Goal: Information Seeking & Learning: Find specific fact

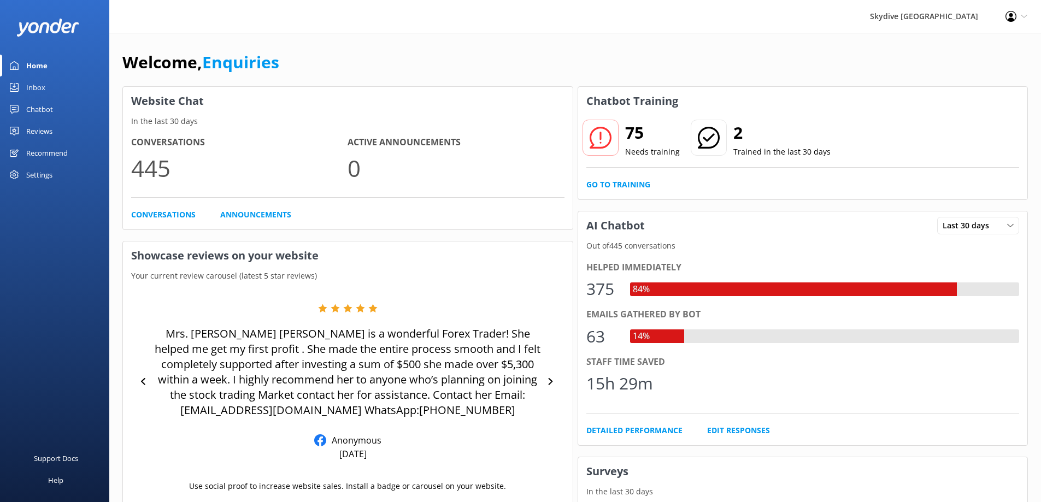
click at [22, 83] on link "Inbox" at bounding box center [54, 87] width 109 height 22
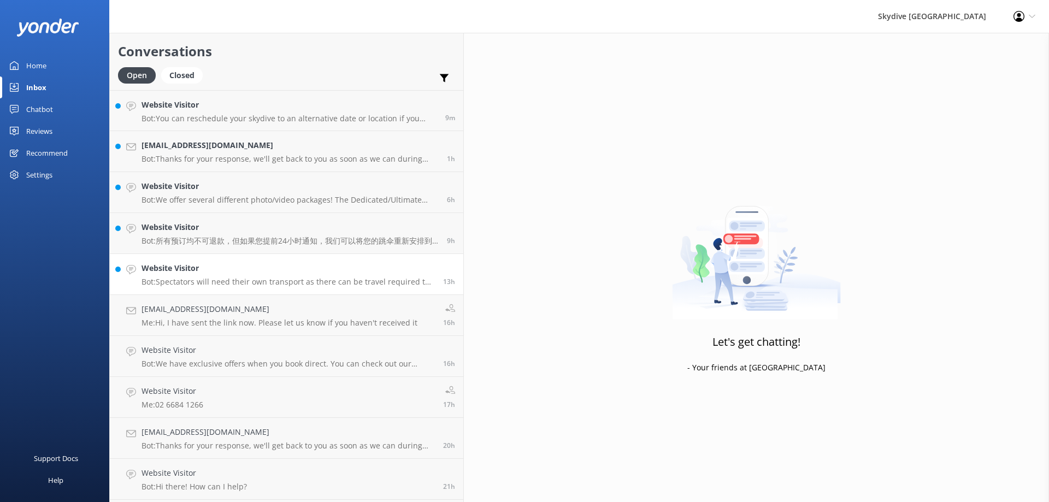
click at [207, 286] on p "Bot: Spectators will need their own transport as there can be travel required t…" at bounding box center [288, 282] width 293 height 10
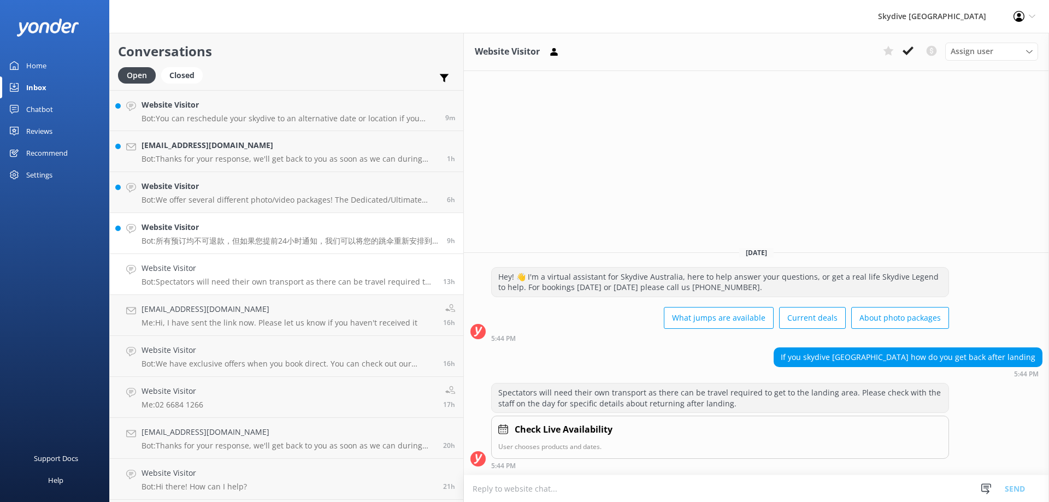
click at [209, 239] on p "Bot: 所有预订均不可退款，但如果您提前24小时通知，我们可以将您的跳伞重新安排到其他日期或其他跳伞地点。您需要与我们联系以安排更改。您可以拨打电话 [PH…" at bounding box center [290, 241] width 297 height 10
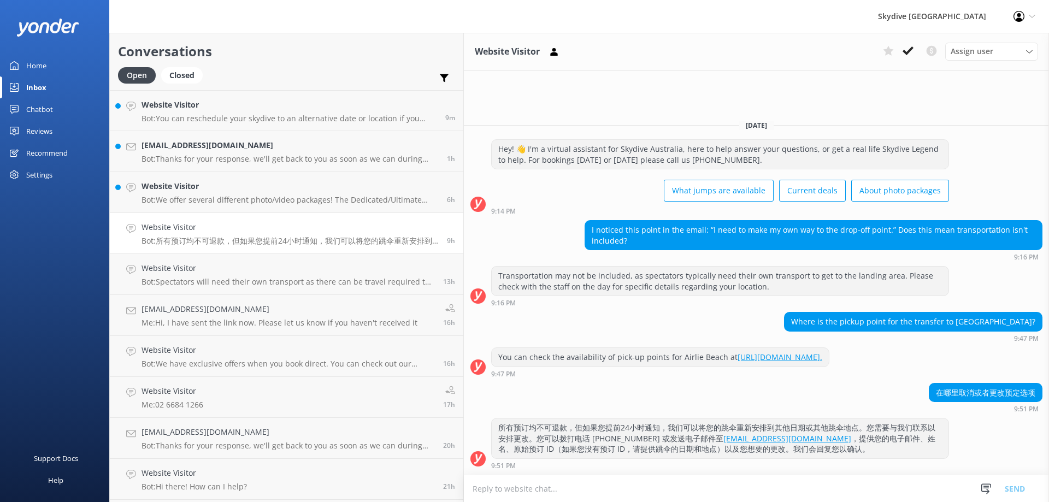
click at [534, 489] on textarea at bounding box center [756, 488] width 585 height 27
click at [213, 178] on link "Website Visitor Bot: We offer several different photo/video packages! The Dedic…" at bounding box center [287, 192] width 354 height 41
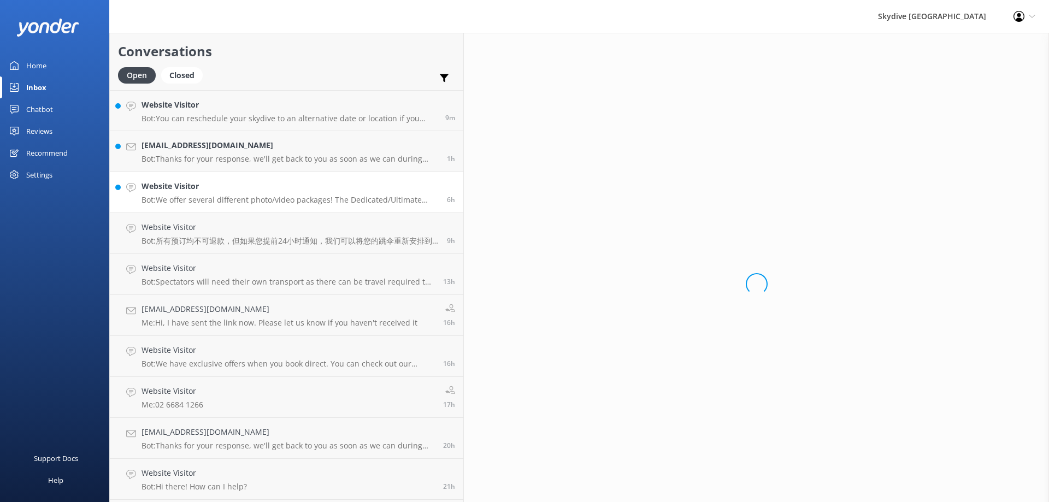
click at [213, 193] on div "Website Visitor Bot: We offer several different photo/video packages! The Dedic…" at bounding box center [290, 192] width 297 height 24
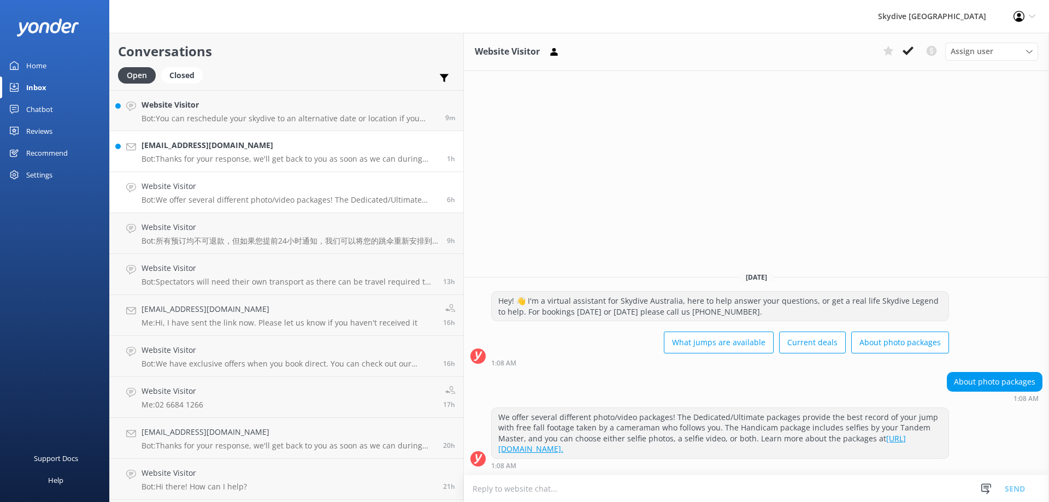
click at [243, 153] on div "[EMAIL_ADDRESS][DOMAIN_NAME] Bot: Thanks for your response, we'll get back to y…" at bounding box center [290, 151] width 297 height 24
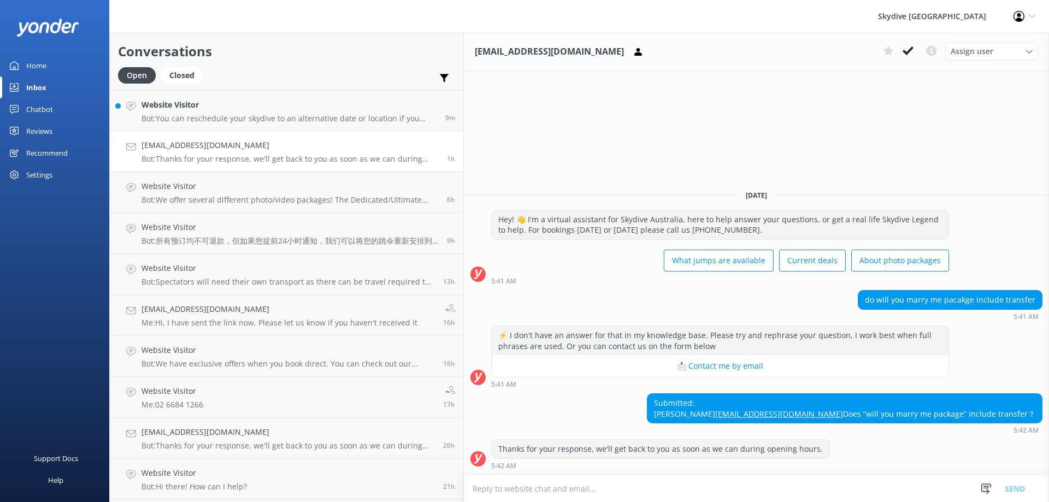
click at [523, 487] on textarea at bounding box center [756, 488] width 585 height 27
drag, startPoint x: 934, startPoint y: 406, endPoint x: 838, endPoint y: 400, distance: 95.8
click at [838, 400] on div "Submitted: [PERSON_NAME] [EMAIL_ADDRESS][DOMAIN_NAME] Does “will you marry me p…" at bounding box center [756, 413] width 585 height 40
copy link "[EMAIL_ADDRESS][DOMAIN_NAME]"
click at [204, 120] on p "Bot: You can reschedule your skydive to an alternative date or location if you …" at bounding box center [288, 119] width 292 height 10
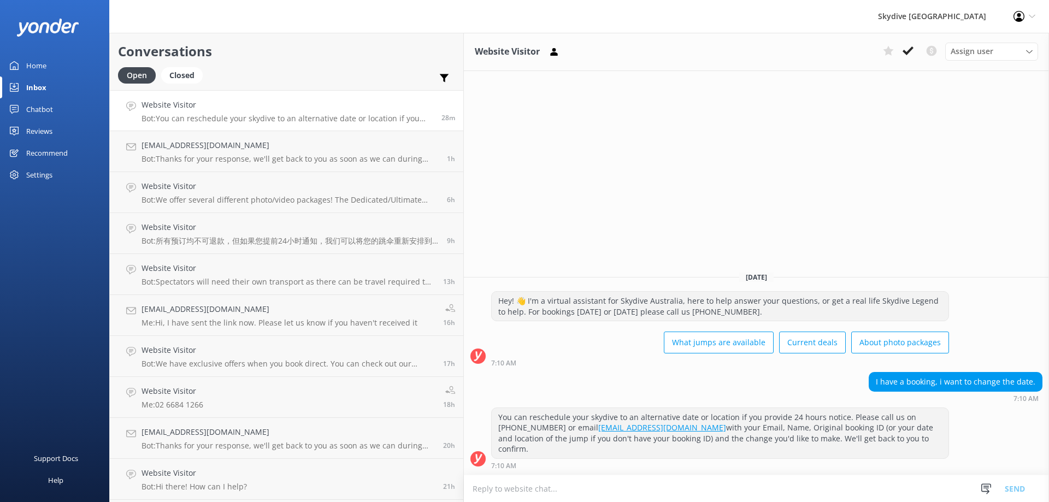
click at [33, 108] on div "Chatbot" at bounding box center [39, 109] width 27 height 22
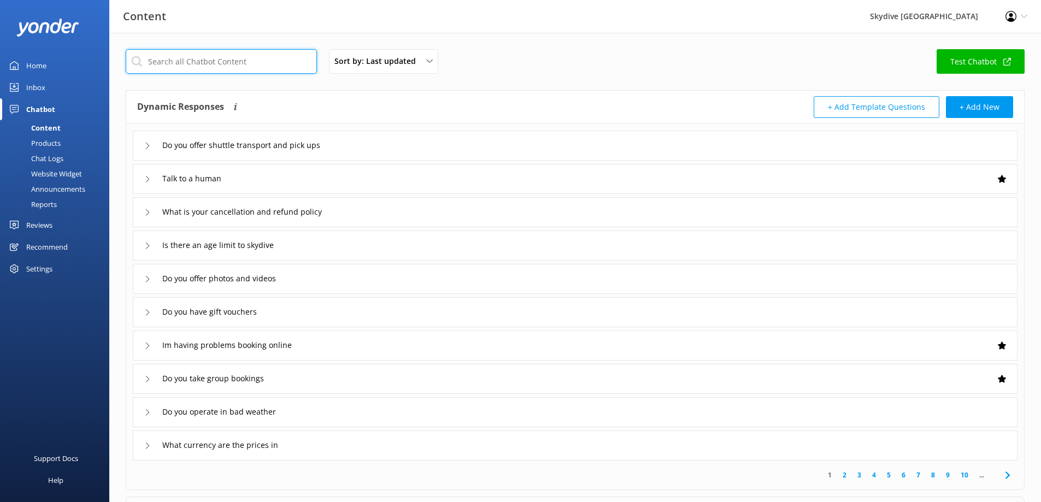
click at [218, 62] on input "text" at bounding box center [221, 61] width 191 height 25
paste input "the difference between your 12,000km and 15,000km"
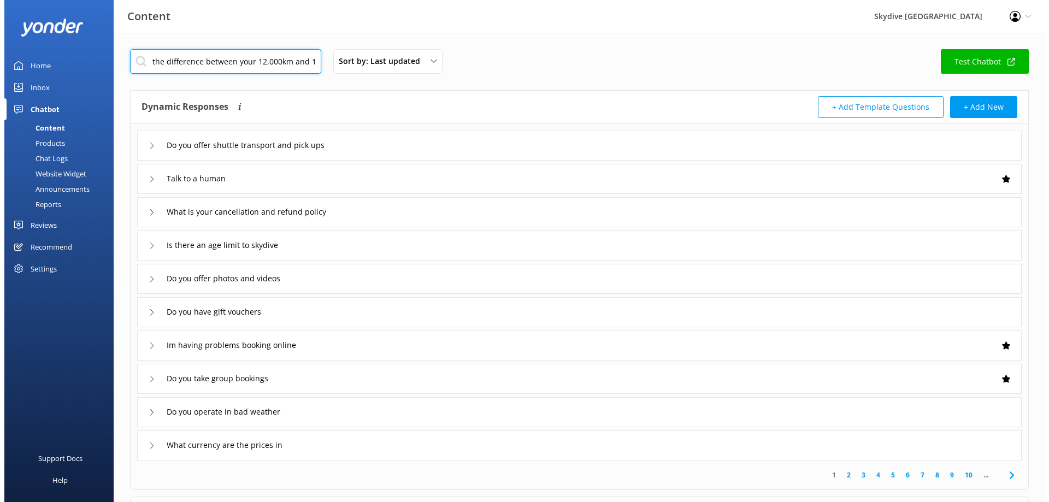
scroll to position [0, 30]
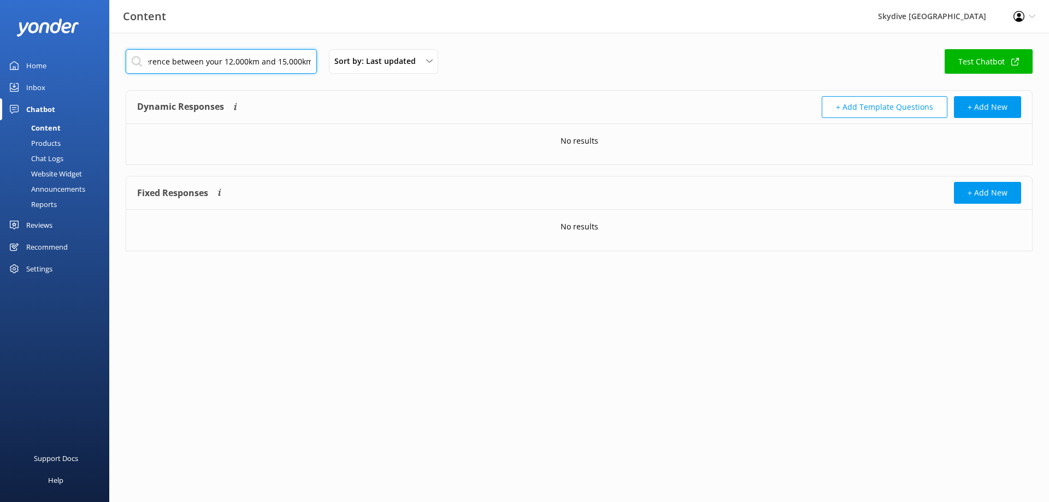
click at [252, 58] on input "the difference between your 12,000km and 15,000km" at bounding box center [221, 61] width 191 height 25
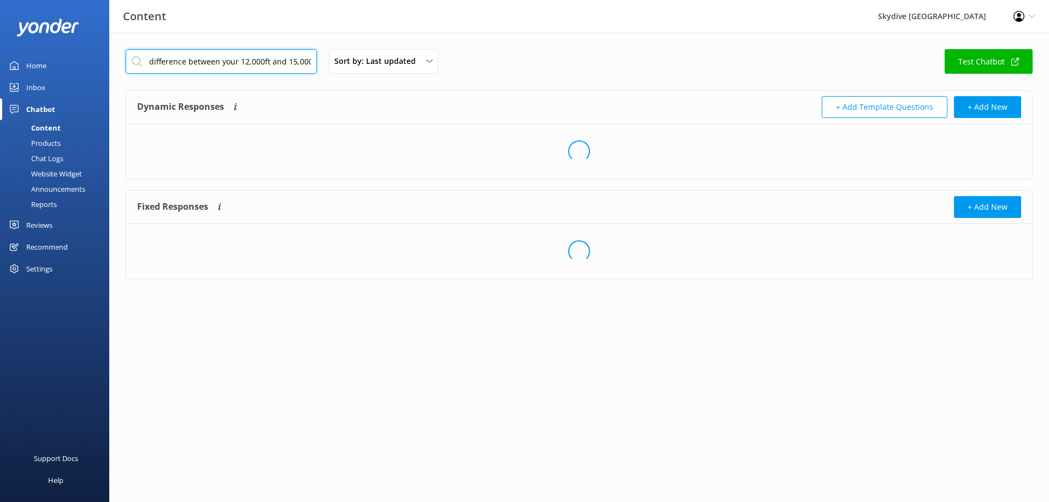
scroll to position [0, 16]
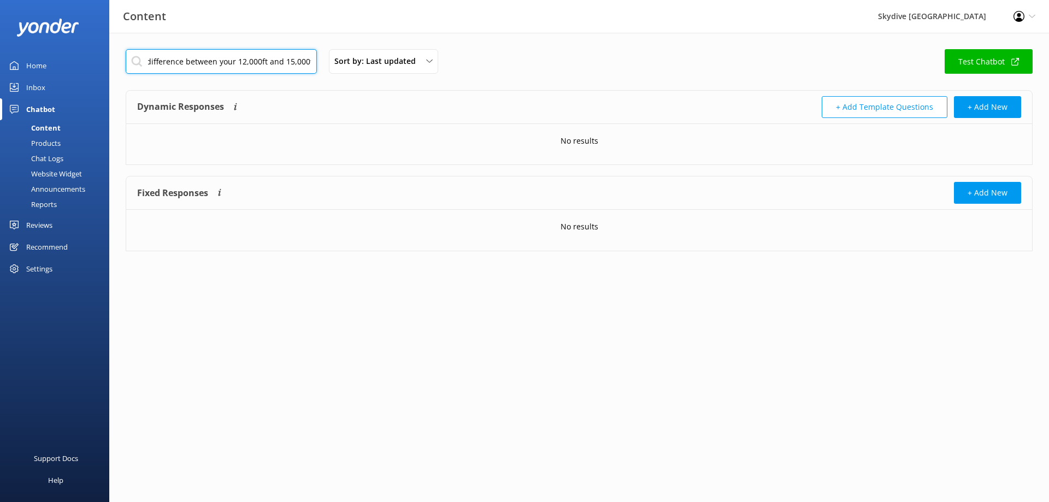
drag, startPoint x: 217, startPoint y: 61, endPoint x: 237, endPoint y: 61, distance: 19.7
click at [237, 61] on input "the difference between your 12,000ft and 15,000ft" at bounding box center [221, 61] width 191 height 25
type input "the difference between 12,000ft and 15,000ft"
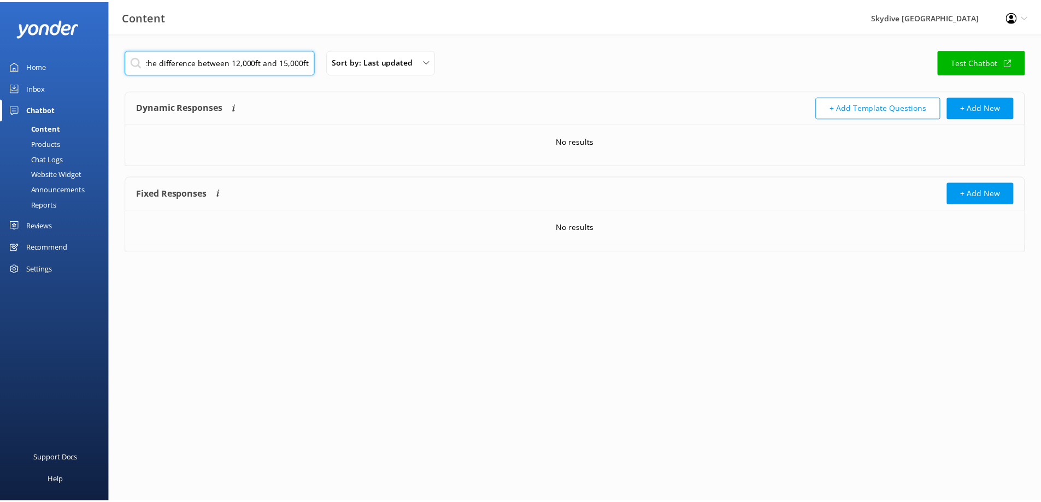
scroll to position [0, 0]
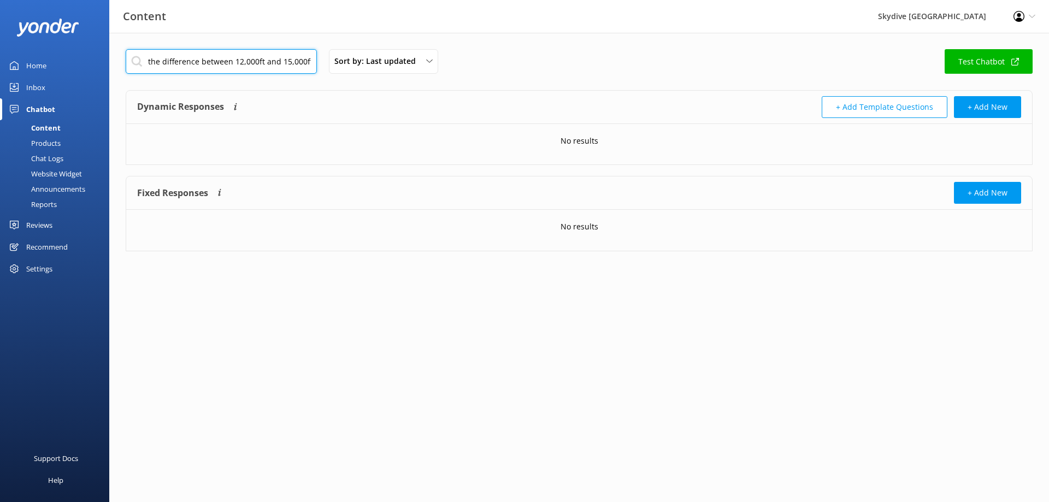
drag, startPoint x: 149, startPoint y: 60, endPoint x: 667, endPoint y: 95, distance: 519.2
click at [667, 95] on div "the difference between 12,000ft and 15,000ft Sort by: Last updated Title (A-Z) …" at bounding box center [579, 267] width 940 height 469
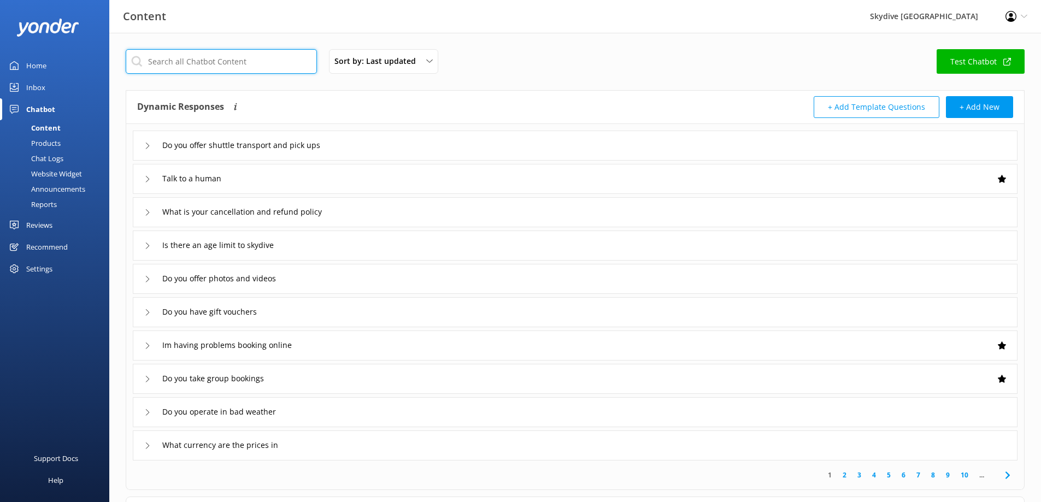
click at [264, 60] on input "text" at bounding box center [221, 61] width 191 height 25
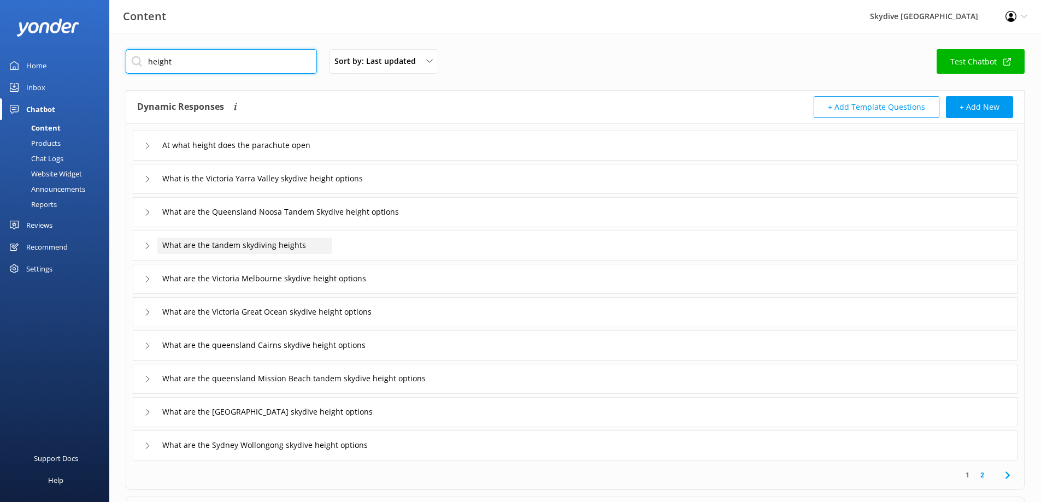
type input "height"
click at [246, 250] on span "What are the tandem skydiving heights" at bounding box center [234, 245] width 144 height 12
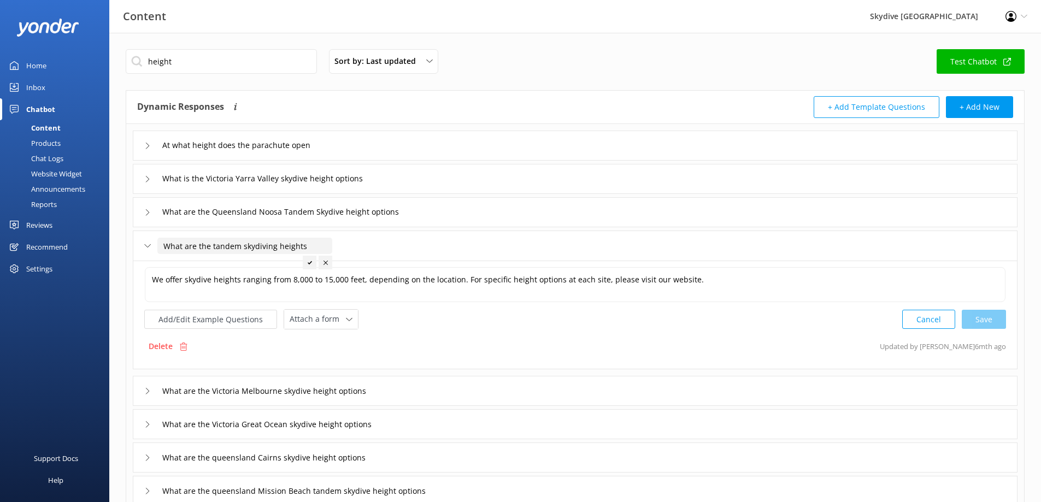
click at [246, 250] on input "What are the tandem skydiving heights" at bounding box center [244, 246] width 175 height 16
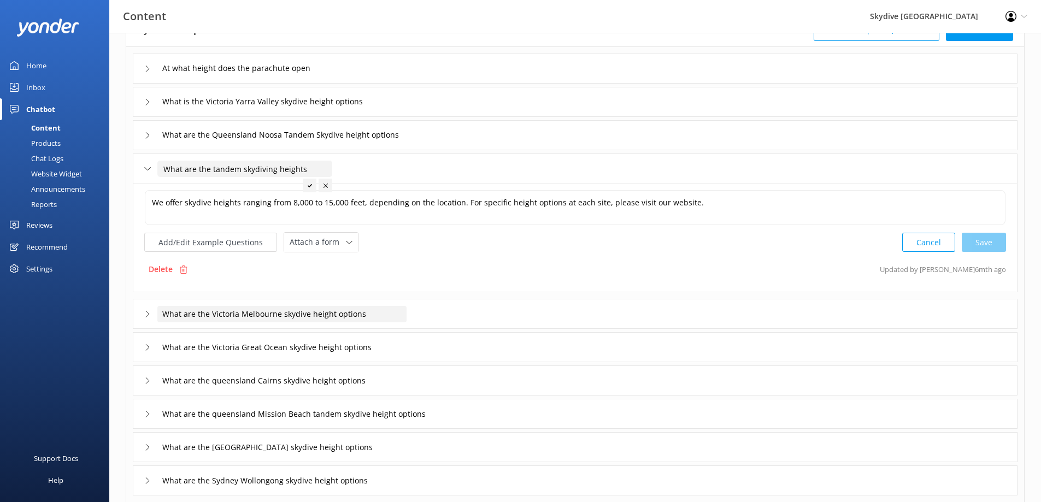
scroll to position [22, 0]
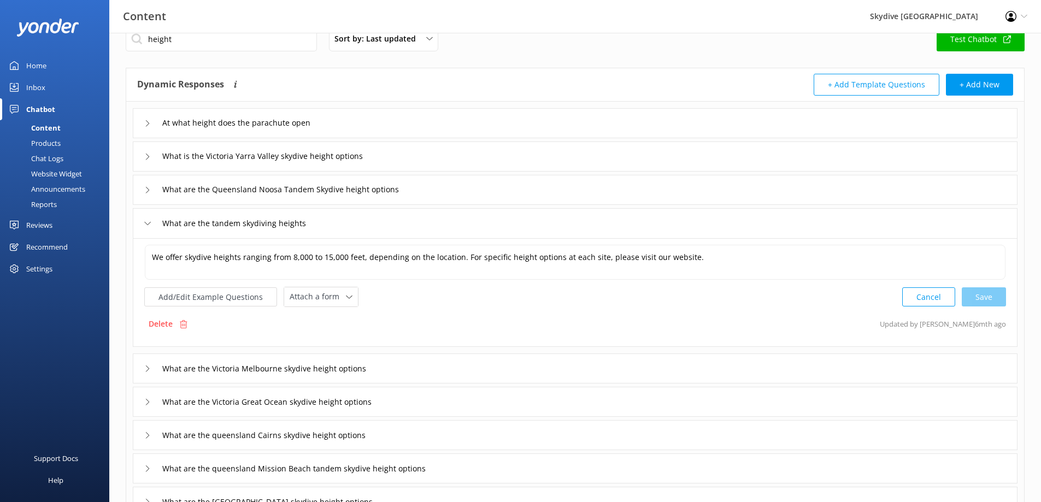
click at [149, 219] on div "What are the tandem skydiving heights" at bounding box center [231, 224] width 175 height 18
